Goal: Navigation & Orientation: Find specific page/section

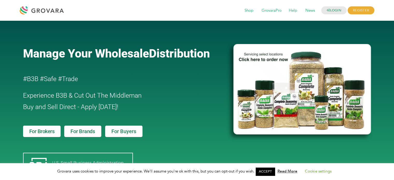
click at [265, 10] on span "GrovaraPro" at bounding box center [271, 11] width 27 height 10
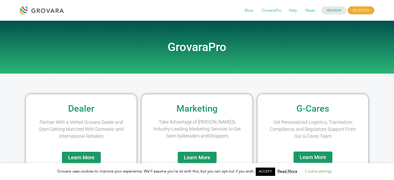
drag, startPoint x: 398, startPoint y: 19, endPoint x: 286, endPoint y: 25, distance: 111.9
click at [286, 25] on div at bounding box center [198, 29] width 296 height 13
